Goal: Task Accomplishment & Management: Complete application form

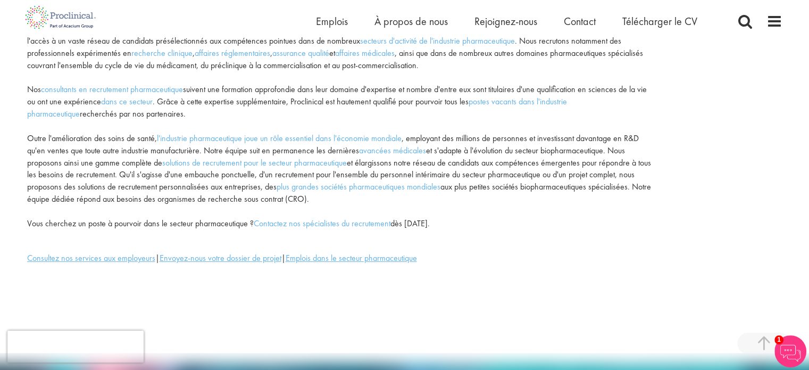
scroll to position [213, 0]
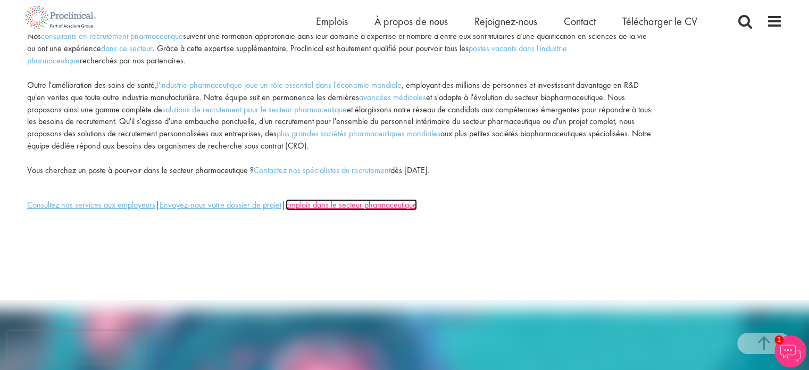
click at [362, 206] on font "Emplois dans le secteur pharmaceutique" at bounding box center [351, 204] width 131 height 11
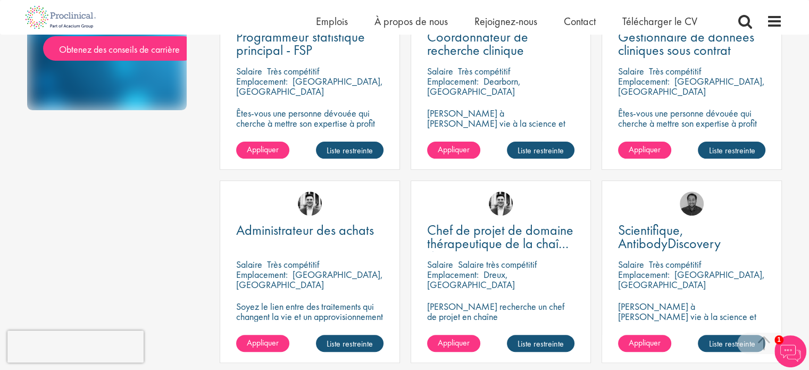
scroll to position [319, 0]
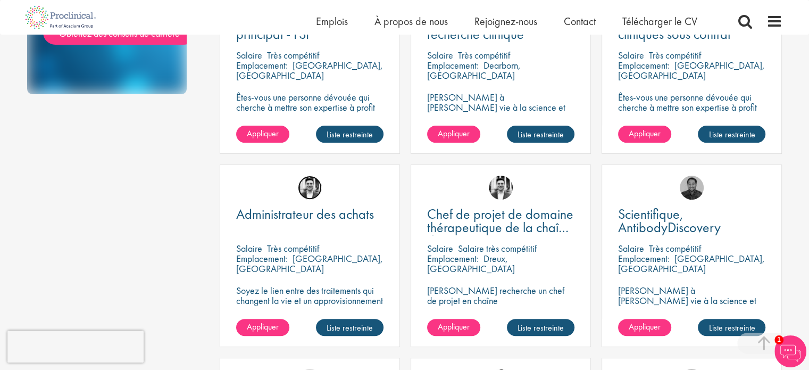
click at [310, 195] on img at bounding box center [310, 188] width 24 height 24
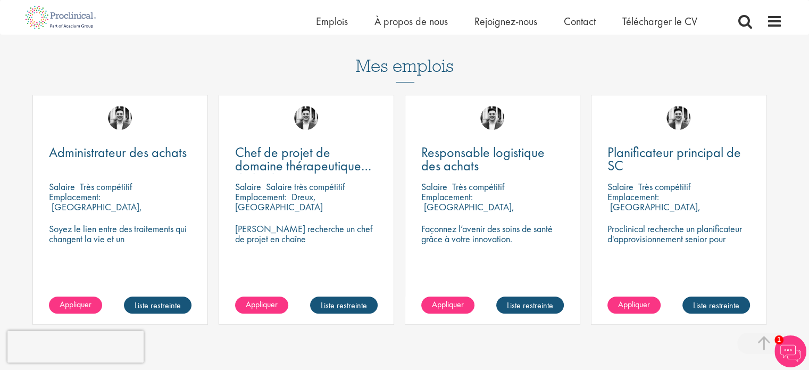
scroll to position [585, 0]
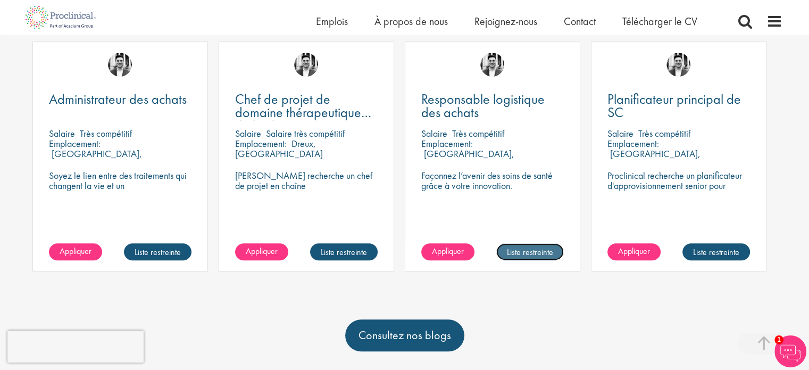
click at [524, 246] on font "Liste restreinte" at bounding box center [530, 251] width 46 height 11
click at [521, 246] on font "Présélectionné" at bounding box center [529, 251] width 48 height 11
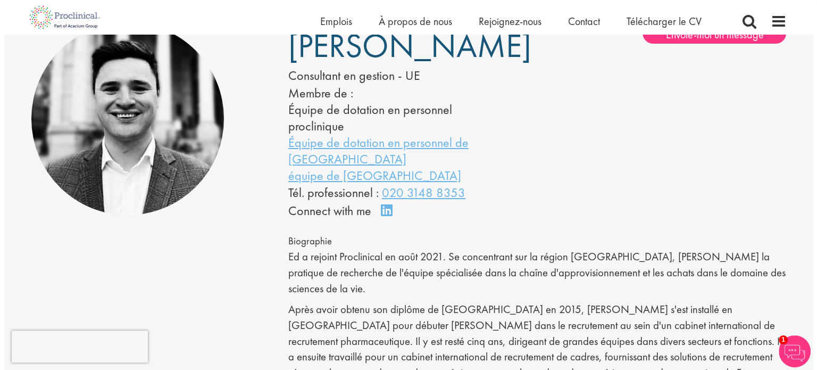
scroll to position [53, 0]
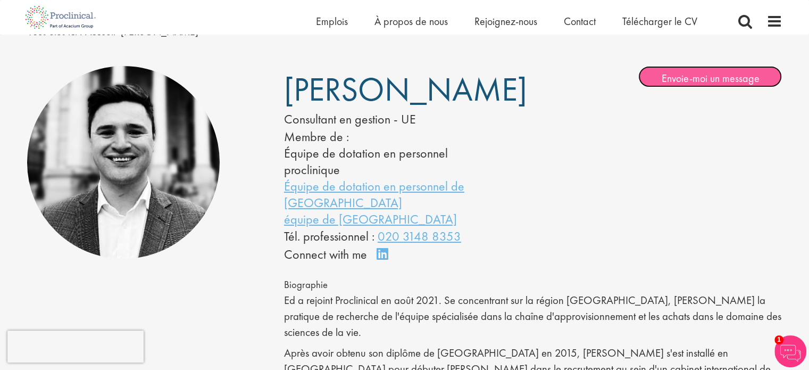
click at [671, 81] on font "Envoie-moi un message" at bounding box center [710, 78] width 98 height 14
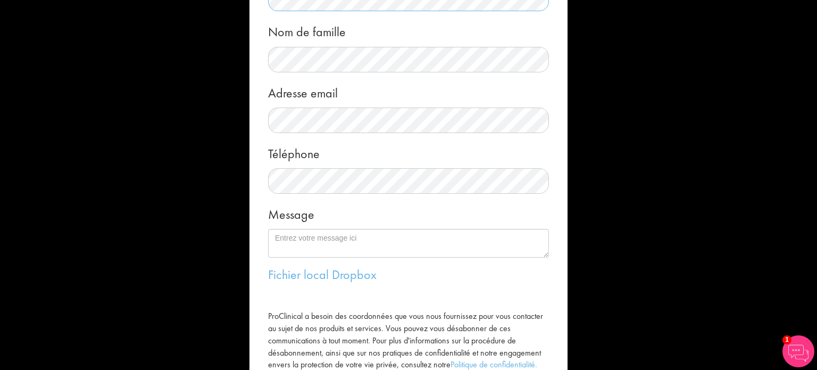
scroll to position [160, 0]
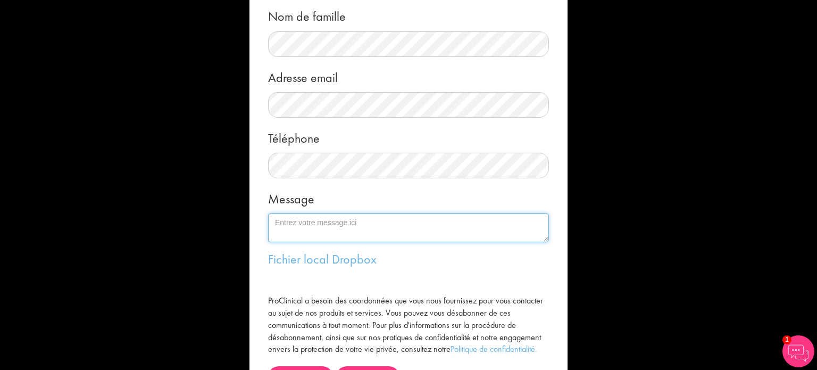
click at [340, 220] on textarea "Message" at bounding box center [408, 227] width 281 height 29
paste textarea "je suis titulaire d'un diplôme de pharmacien à l'étranger, et je finalise actue…"
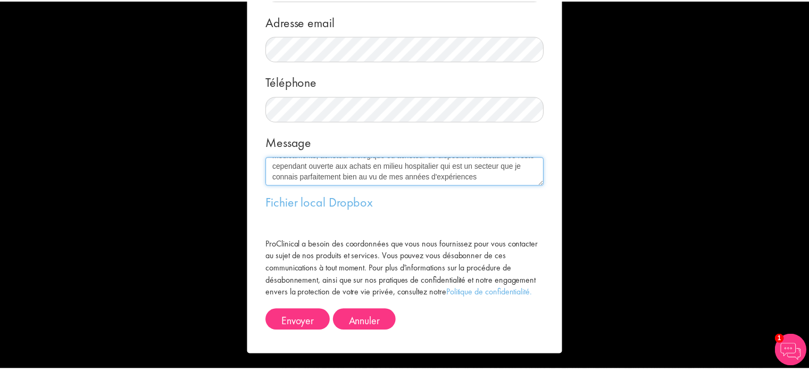
scroll to position [217, 0]
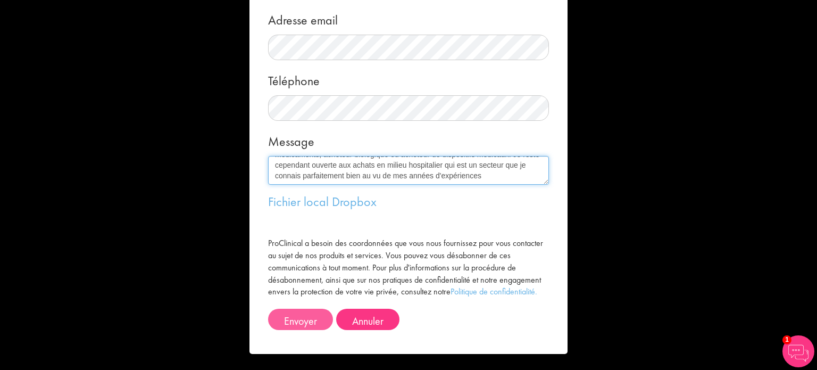
type textarea "je suis titulaire d'un diplôme de pharmacien à l'étranger, et je finalise actue…"
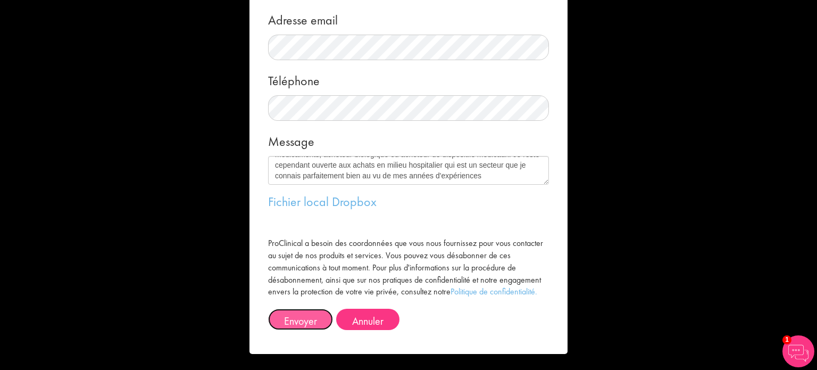
click at [322, 313] on button "Envoyer" at bounding box center [300, 319] width 65 height 21
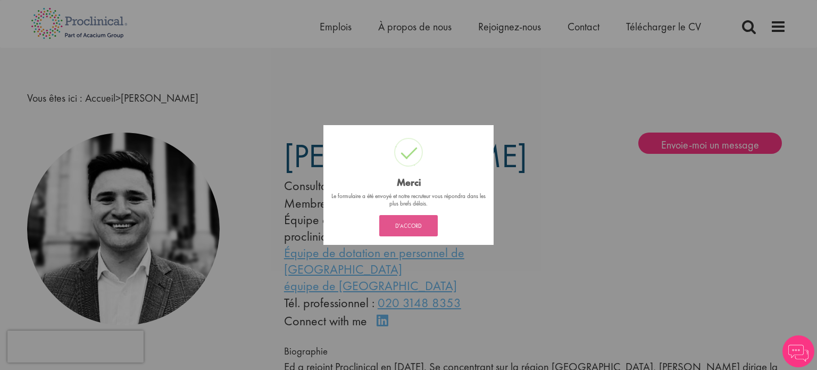
drag, startPoint x: 0, startPoint y: 0, endPoint x: 411, endPoint y: 224, distance: 468.0
click at [411, 224] on font "D'ACCORD" at bounding box center [408, 225] width 27 height 7
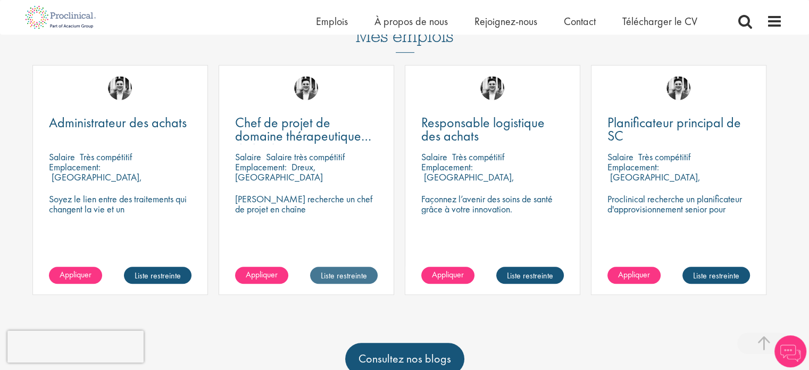
scroll to position [545, 0]
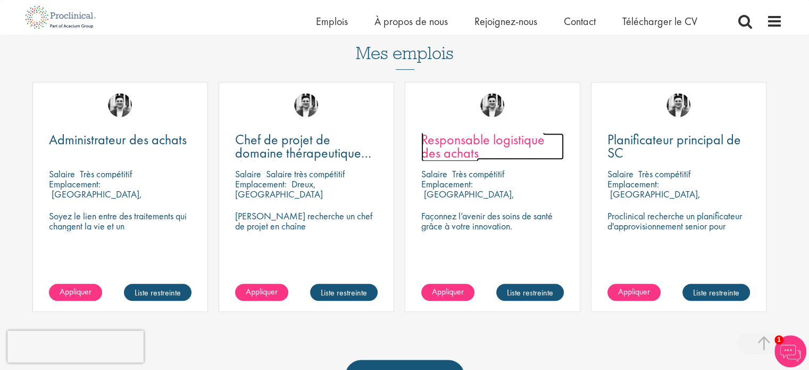
click at [462, 138] on font "Responsable logistique des achats" at bounding box center [482, 145] width 123 height 31
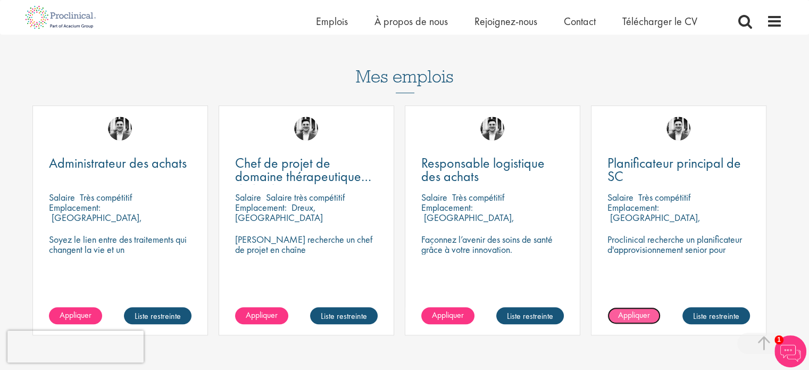
click at [640, 309] on font "Appliquer" at bounding box center [634, 314] width 32 height 11
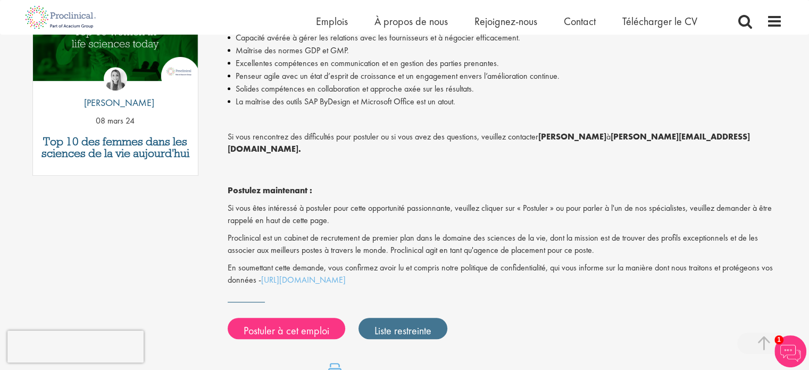
scroll to position [638, 0]
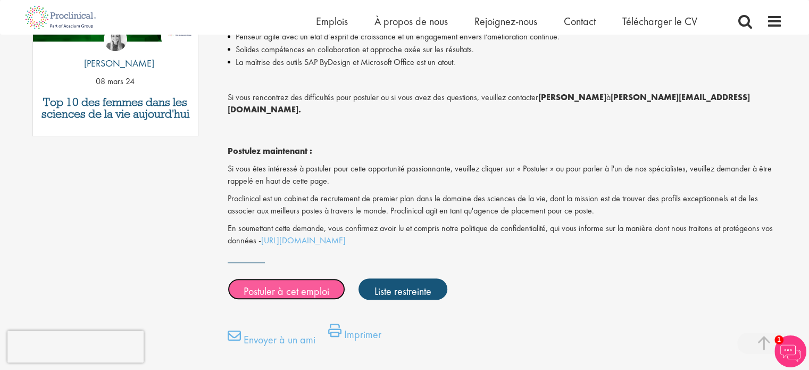
click at [286, 284] on font "Postuler à cet emploi" at bounding box center [287, 291] width 86 height 14
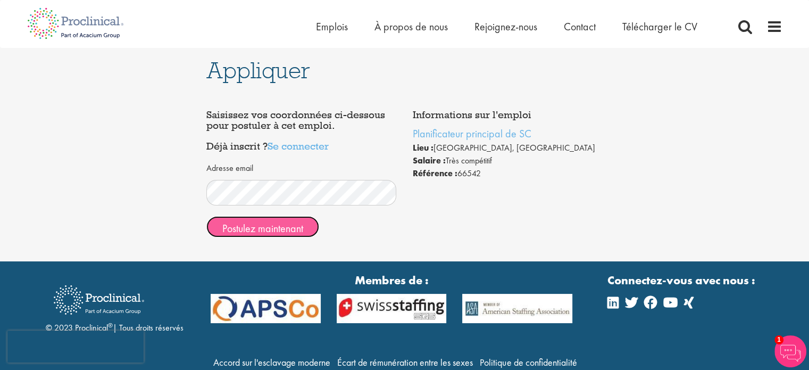
click at [288, 228] on font "Postulez maintenant" at bounding box center [262, 228] width 81 height 14
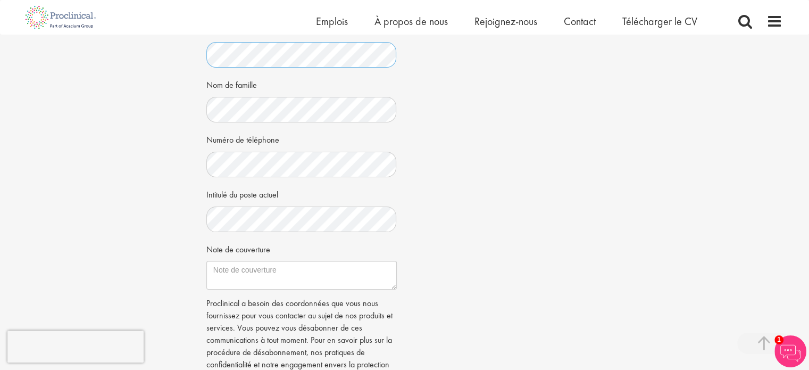
scroll to position [426, 0]
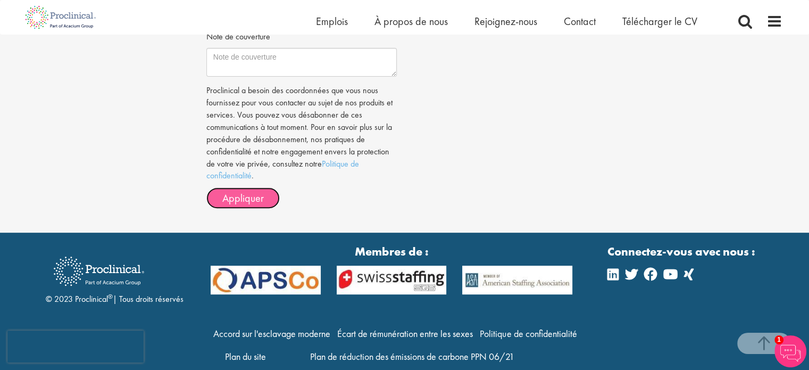
click at [260, 203] on font "Appliquer" at bounding box center [242, 198] width 41 height 14
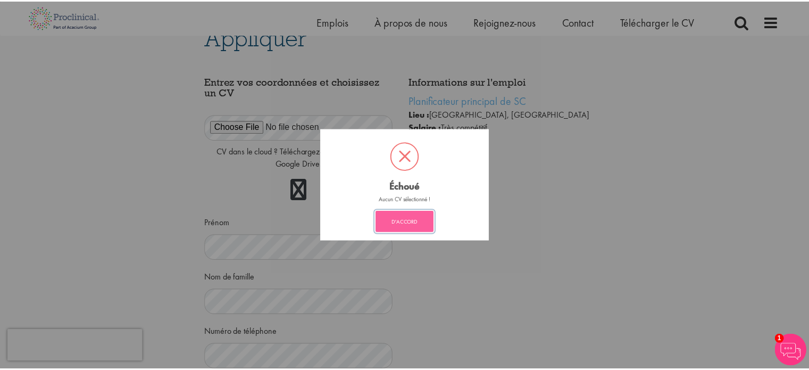
scroll to position [16, 0]
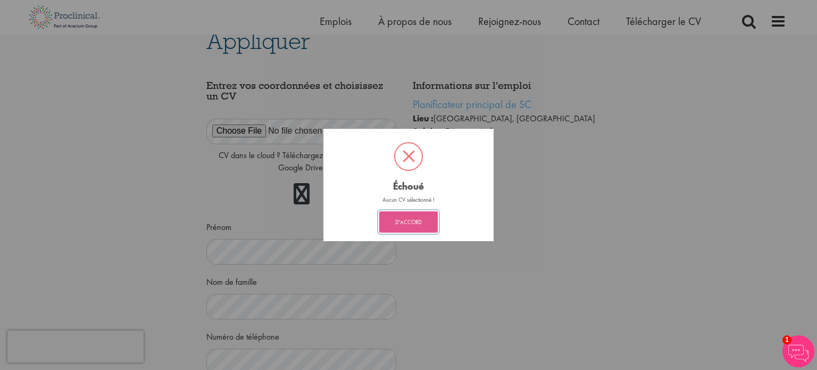
click at [405, 231] on button "D'ACCORD" at bounding box center [408, 221] width 59 height 21
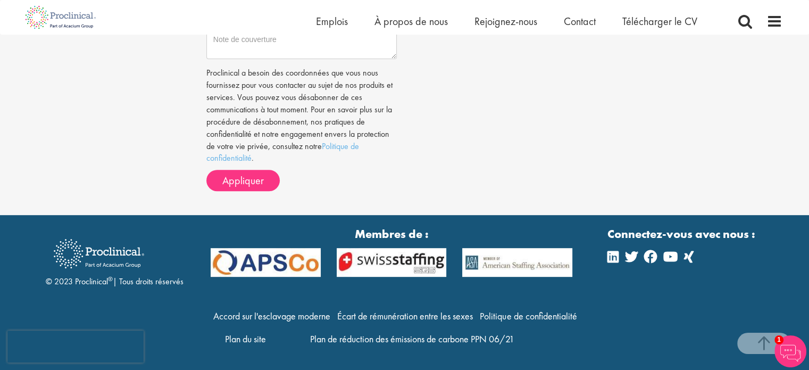
scroll to position [390, 0]
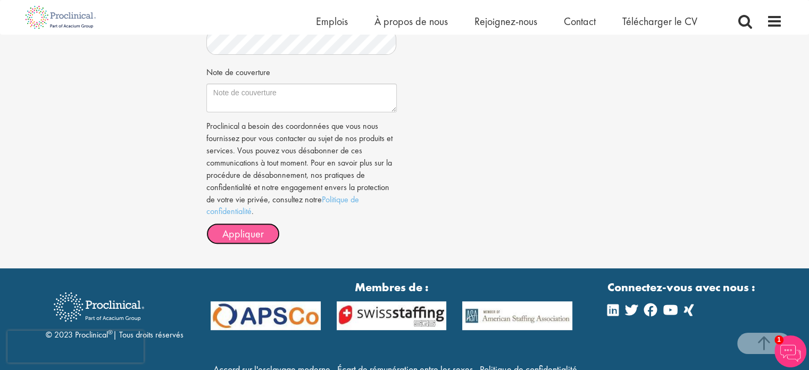
click at [244, 232] on font "Appliquer" at bounding box center [242, 234] width 41 height 14
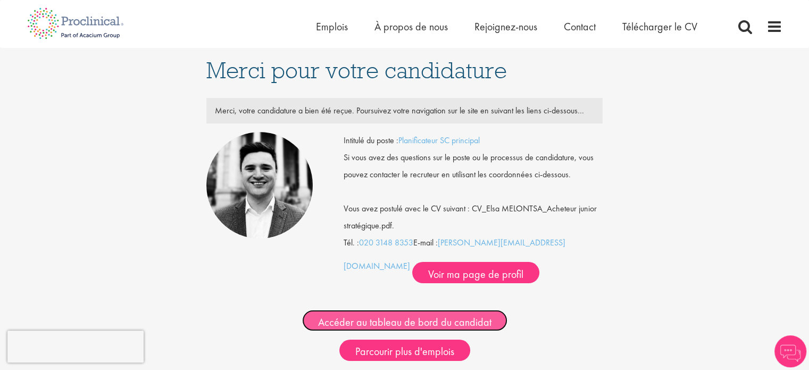
click at [464, 326] on font "Accéder au tableau de bord du candidat" at bounding box center [404, 322] width 173 height 14
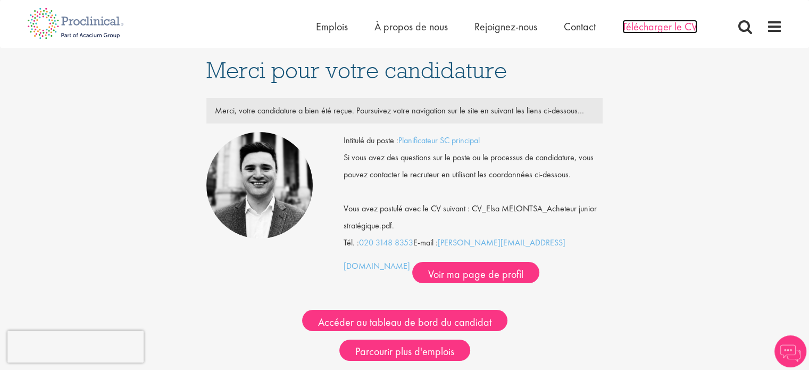
click at [636, 30] on font "Télécharger le CV" at bounding box center [659, 27] width 75 height 14
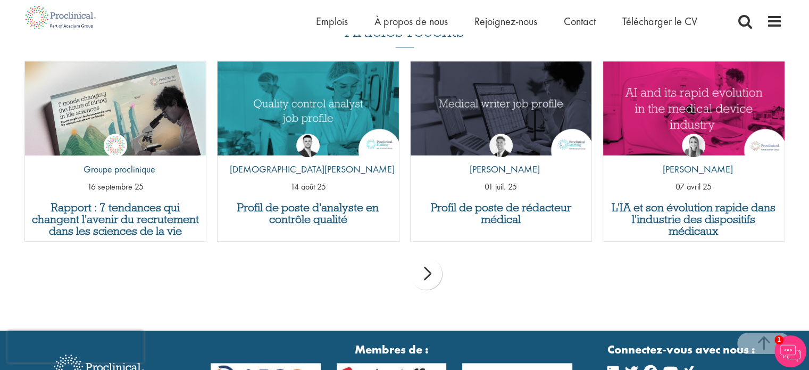
scroll to position [1207, 0]
